Goal: Obtain resource: Obtain resource

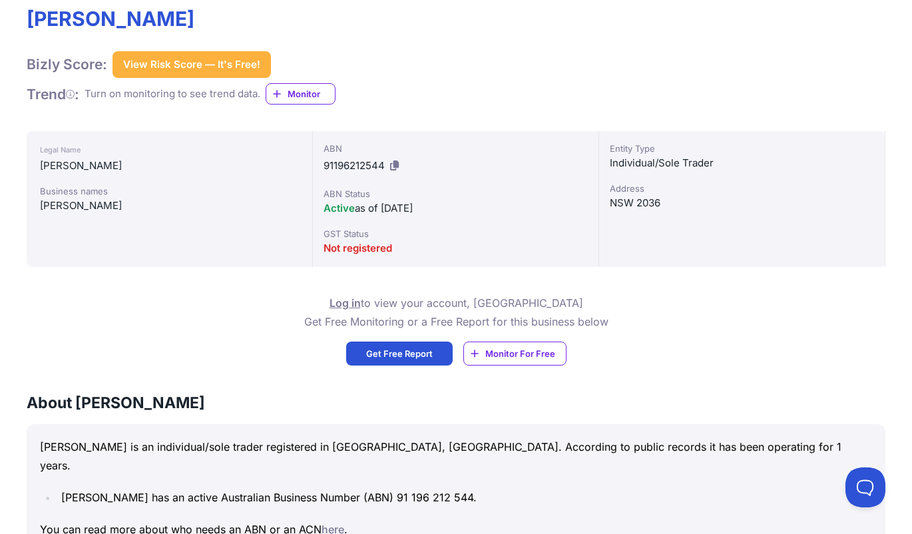
scroll to position [266, 0]
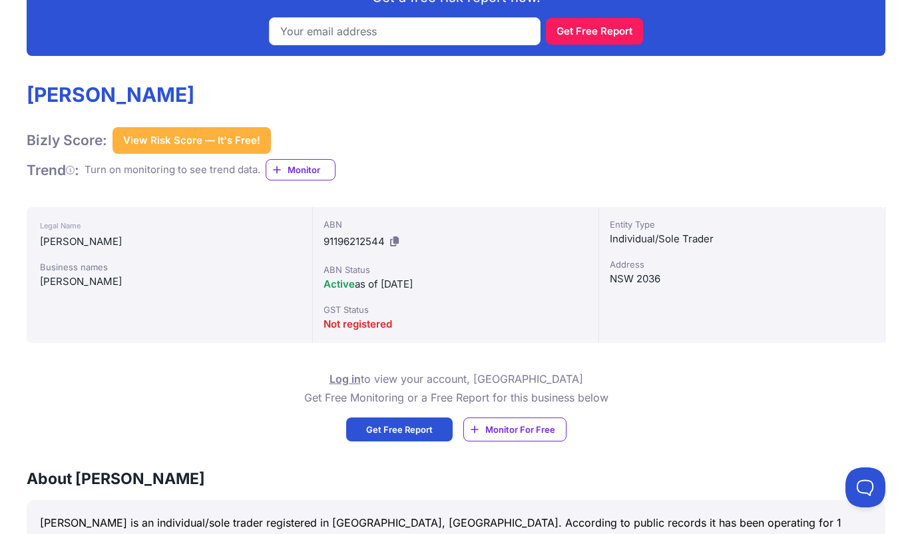
click at [179, 152] on button "View Risk Score — It's Free!" at bounding box center [191, 140] width 158 height 27
click at [180, 136] on button "View Risk Score — It's Free!" at bounding box center [191, 140] width 158 height 27
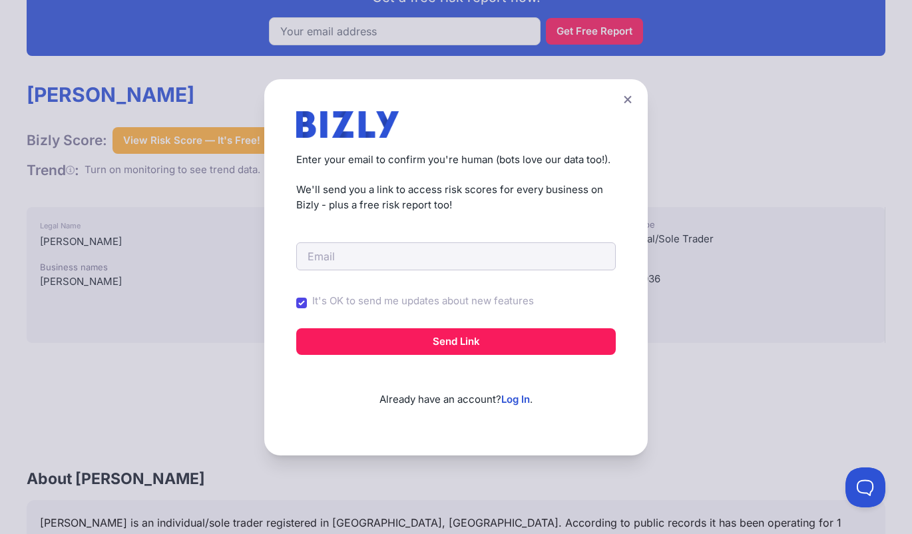
click at [630, 105] on button at bounding box center [627, 99] width 19 height 19
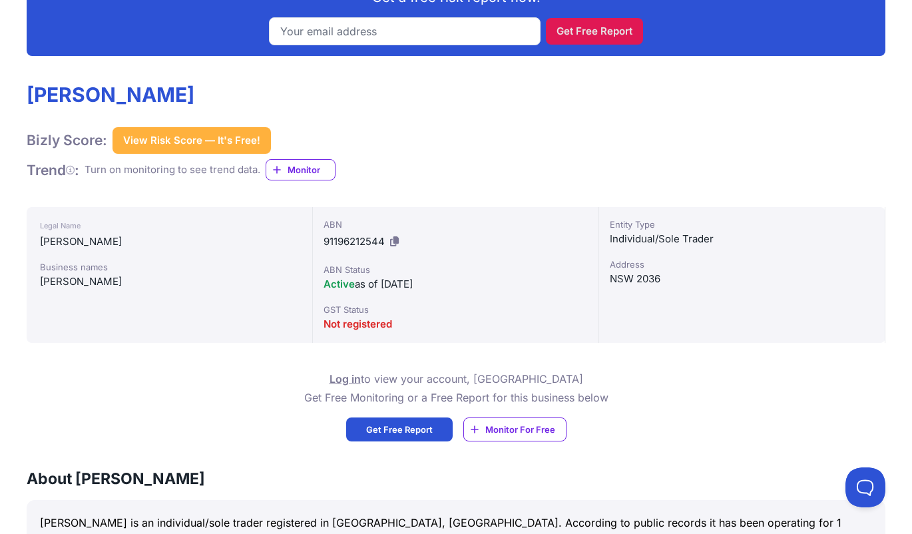
click at [605, 30] on button "Get Free Report" at bounding box center [594, 31] width 97 height 27
click at [328, 165] on span "Monitor" at bounding box center [311, 169] width 47 height 13
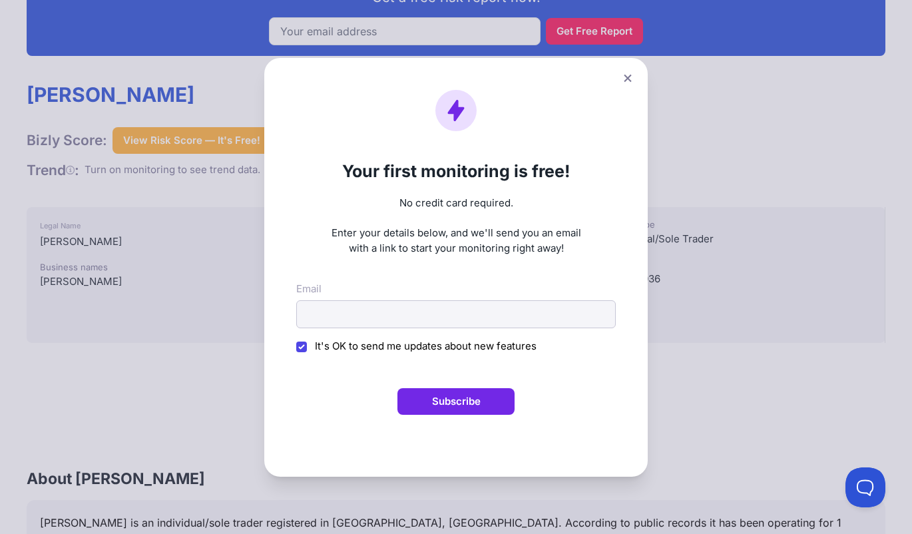
click at [634, 70] on button at bounding box center [627, 78] width 19 height 19
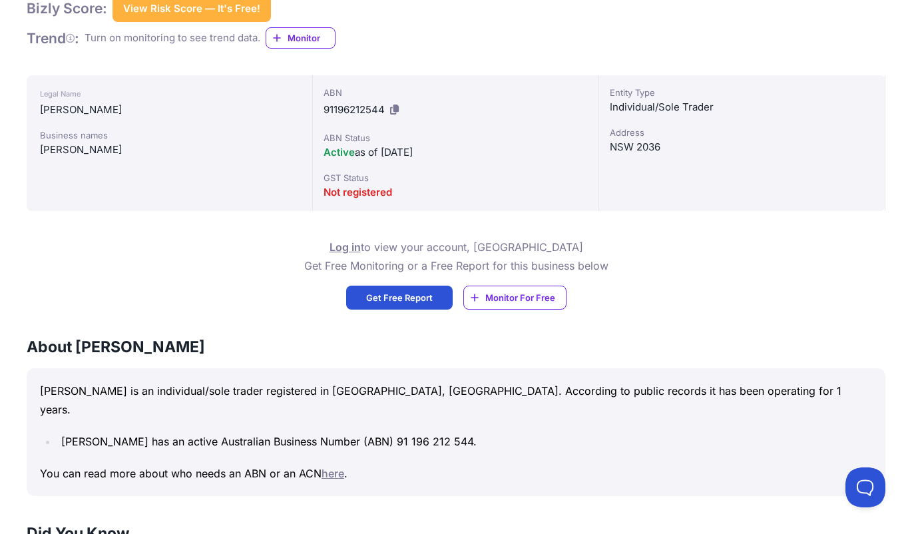
scroll to position [399, 0]
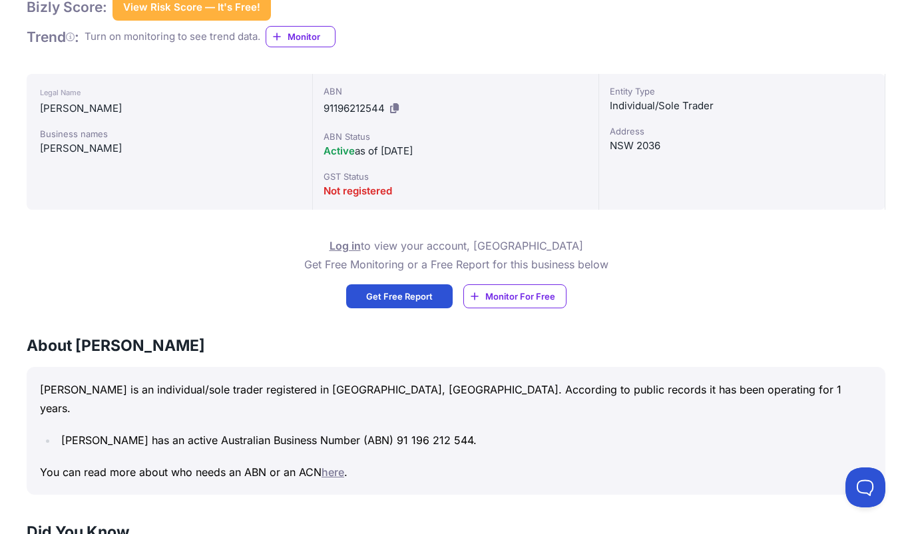
click at [496, 296] on span "Monitor For Free" at bounding box center [520, 296] width 70 height 13
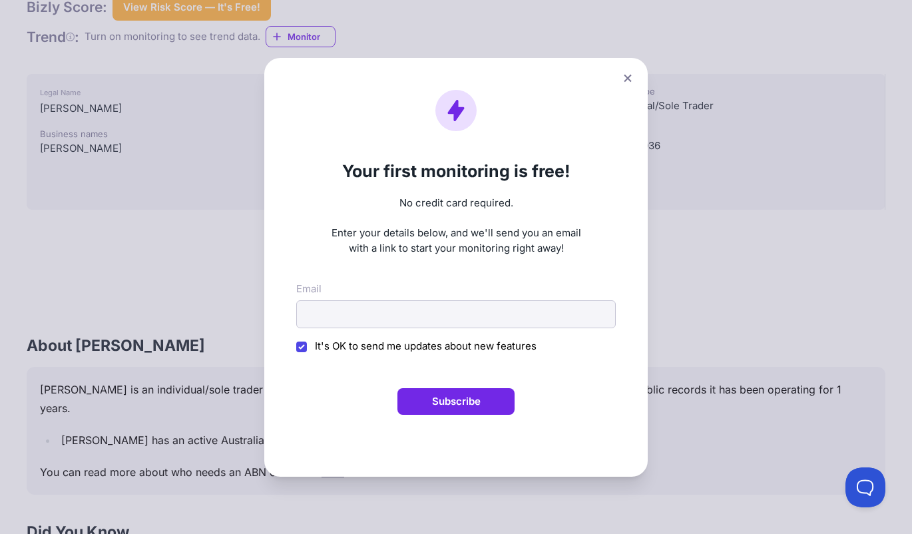
click at [629, 80] on icon at bounding box center [628, 78] width 8 height 9
